Goal: Task Accomplishment & Management: Manage account settings

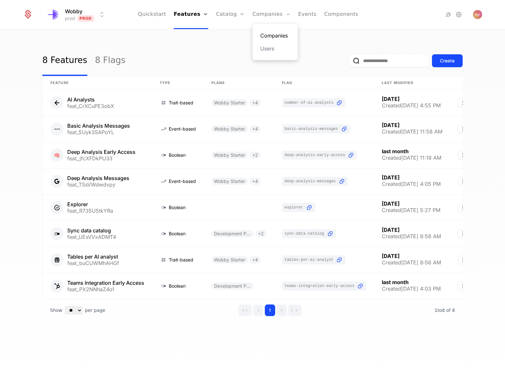
click at [267, 34] on link "Companies" at bounding box center [275, 36] width 30 height 8
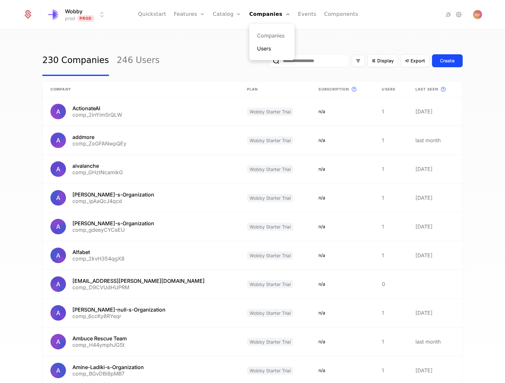
click at [279, 49] on link "Users" at bounding box center [272, 49] width 30 height 8
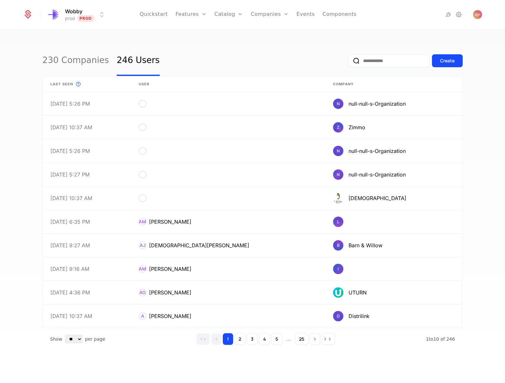
click at [387, 66] on input "email" at bounding box center [389, 60] width 81 height 13
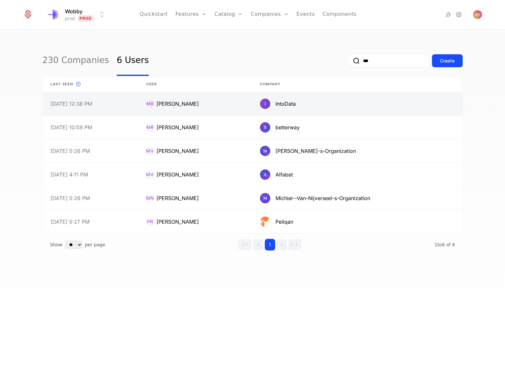
type input "***"
click at [178, 95] on link at bounding box center [195, 103] width 114 height 23
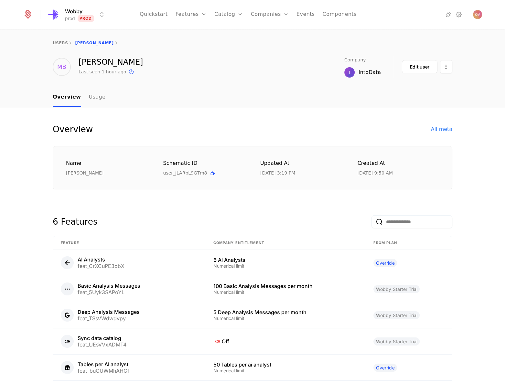
click at [370, 70] on div "IntoData" at bounding box center [370, 73] width 22 height 8
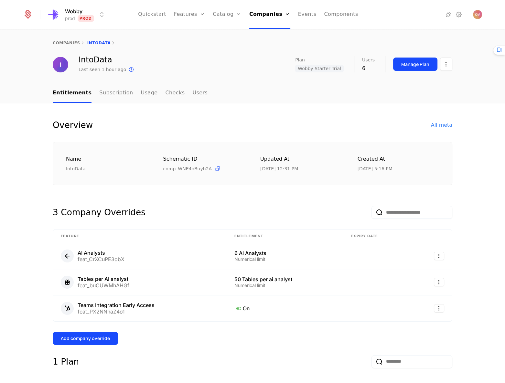
click at [191, 92] on nav "Entitlements Subscription Usage Checks Users" at bounding box center [253, 93] width 400 height 19
click at [192, 93] on link "Users" at bounding box center [199, 93] width 15 height 19
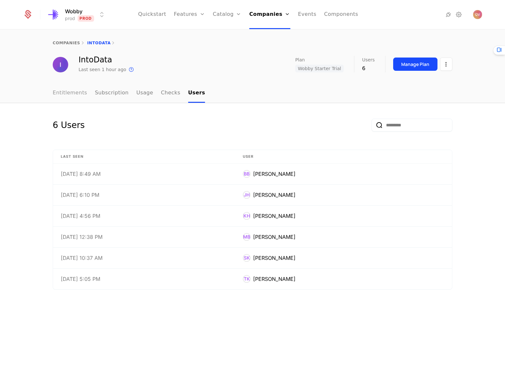
click at [63, 91] on link "Entitlements" at bounding box center [70, 93] width 35 height 19
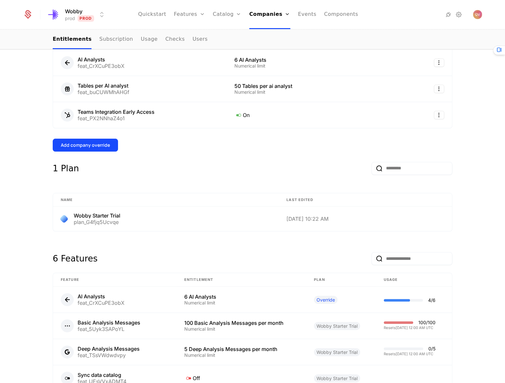
scroll to position [311, 0]
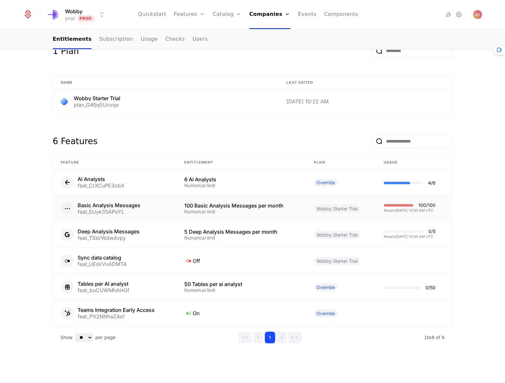
drag, startPoint x: 295, startPoint y: 207, endPoint x: 182, endPoint y: 203, distance: 112.3
click at [182, 203] on td "100 Basic Analysis Messages per month Numerical limit" at bounding box center [242, 209] width 130 height 26
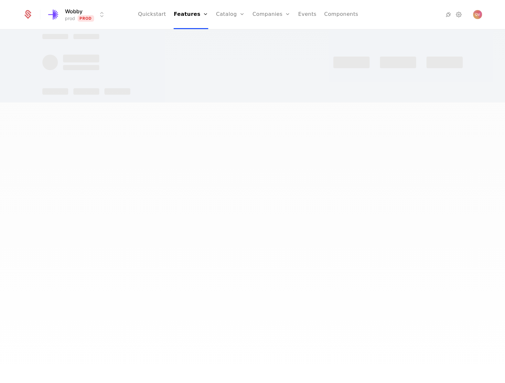
click at [182, 203] on div at bounding box center [252, 191] width 505 height 383
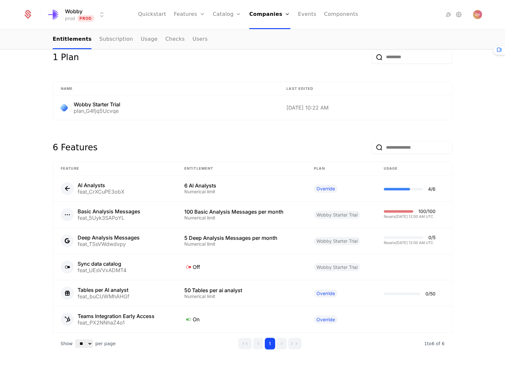
scroll to position [311, 0]
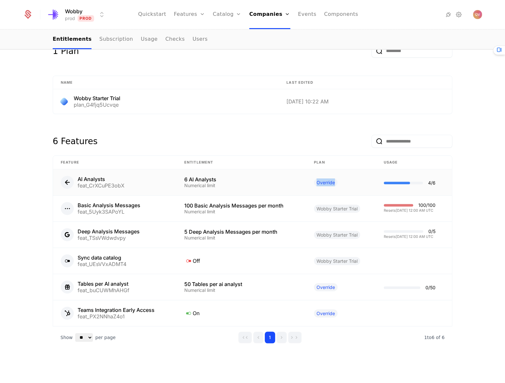
drag, startPoint x: 333, startPoint y: 181, endPoint x: 301, endPoint y: 182, distance: 32.0
click at [301, 182] on tr "AI Analysts feat_CrXCuPE3obX 6 AI Analysts Numerical limit Override 4 / 6" at bounding box center [252, 183] width 399 height 26
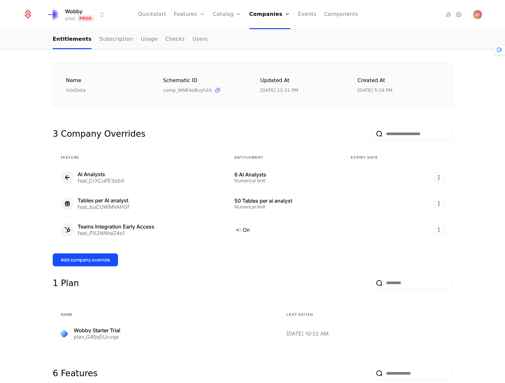
scroll to position [17, 0]
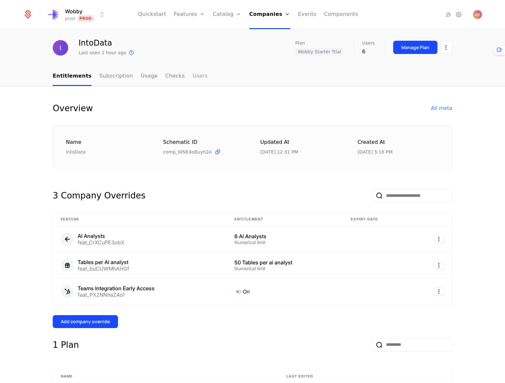
click at [192, 77] on link "Users" at bounding box center [199, 76] width 15 height 19
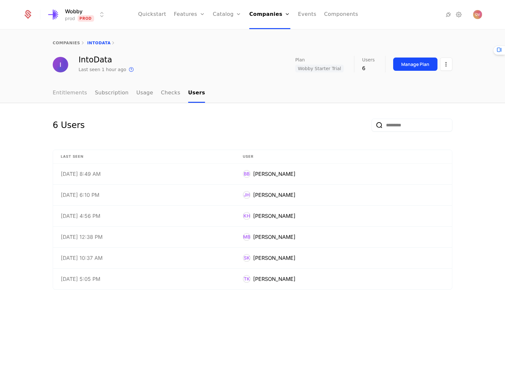
click at [75, 93] on link "Entitlements" at bounding box center [70, 93] width 35 height 19
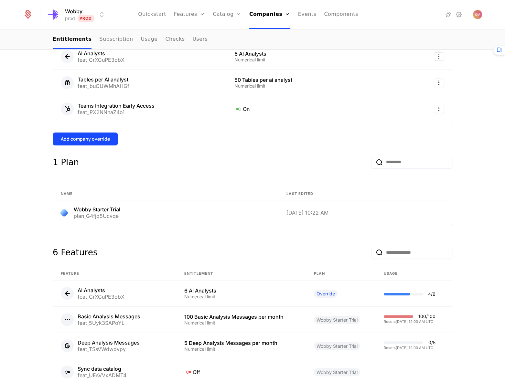
scroll to position [88, 0]
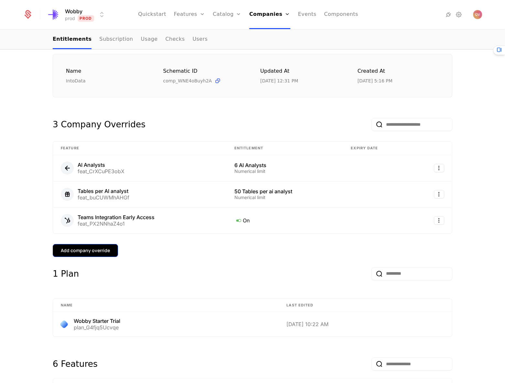
click at [88, 255] on button "Add company override" at bounding box center [85, 250] width 65 height 13
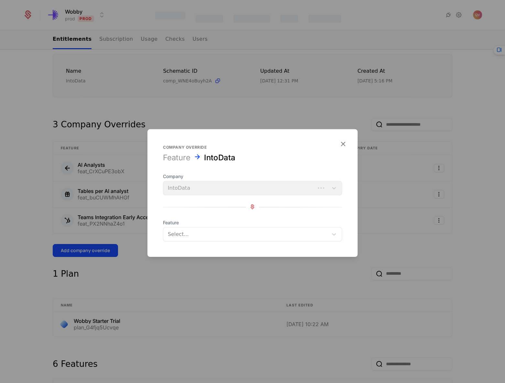
click at [206, 238] on div at bounding box center [246, 234] width 156 height 9
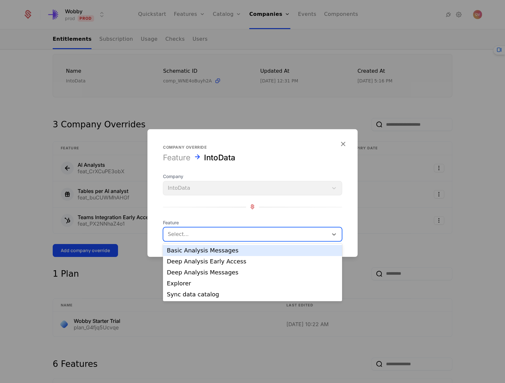
click at [217, 252] on div "Basic Analysis Messages" at bounding box center [252, 251] width 171 height 6
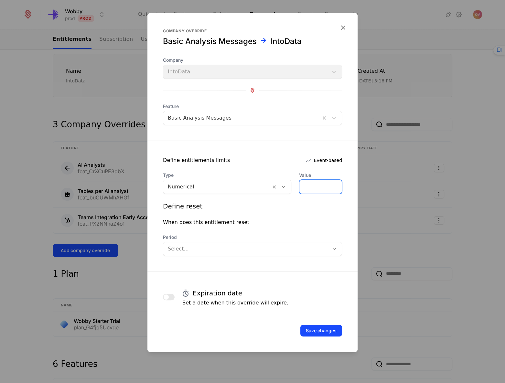
drag, startPoint x: 316, startPoint y: 184, endPoint x: 291, endPoint y: 187, distance: 25.4
click at [300, 187] on input "*" at bounding box center [321, 187] width 42 height 14
type input "***"
click at [258, 236] on span "Period" at bounding box center [252, 237] width 179 height 6
click at [258, 240] on span "Period" at bounding box center [252, 237] width 179 height 6
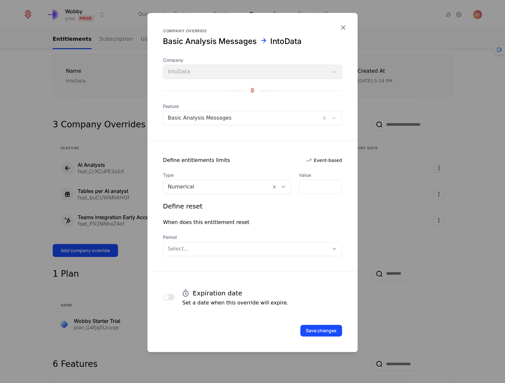
click at [257, 245] on div at bounding box center [246, 249] width 157 height 9
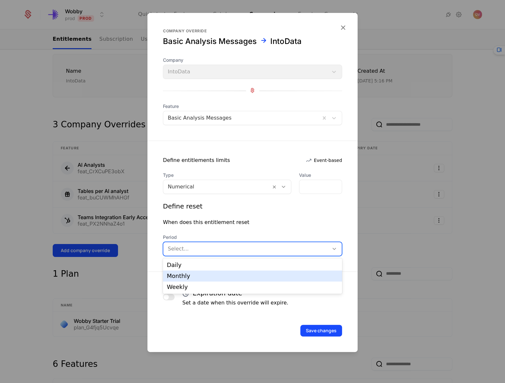
click at [245, 274] on div "Monthly" at bounding box center [252, 276] width 171 height 6
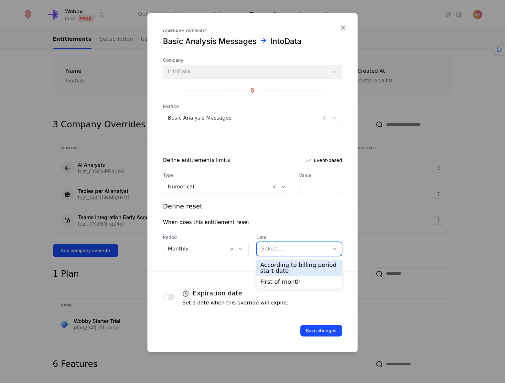
click at [291, 252] on div at bounding box center [292, 249] width 63 height 9
click at [292, 268] on div "According to billing period start date" at bounding box center [299, 268] width 78 height 12
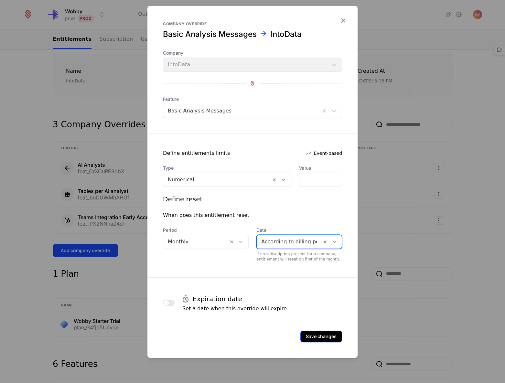
click at [327, 333] on button "Save changes" at bounding box center [322, 337] width 42 height 12
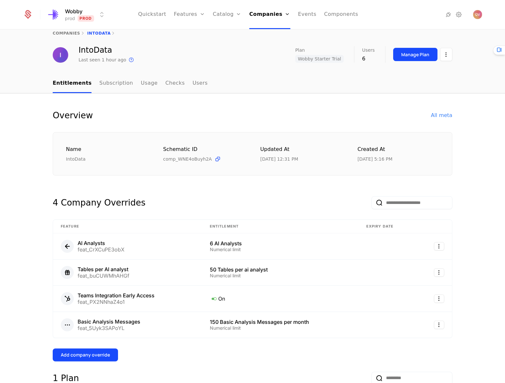
scroll to position [0, 0]
